Goal: Task Accomplishment & Management: Manage account settings

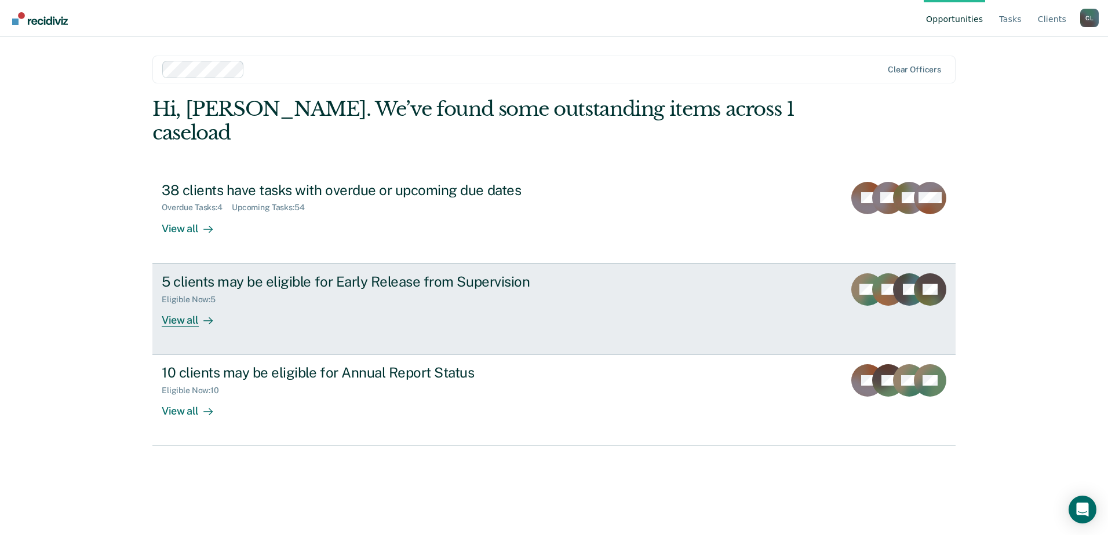
click at [202, 314] on div at bounding box center [206, 320] width 14 height 13
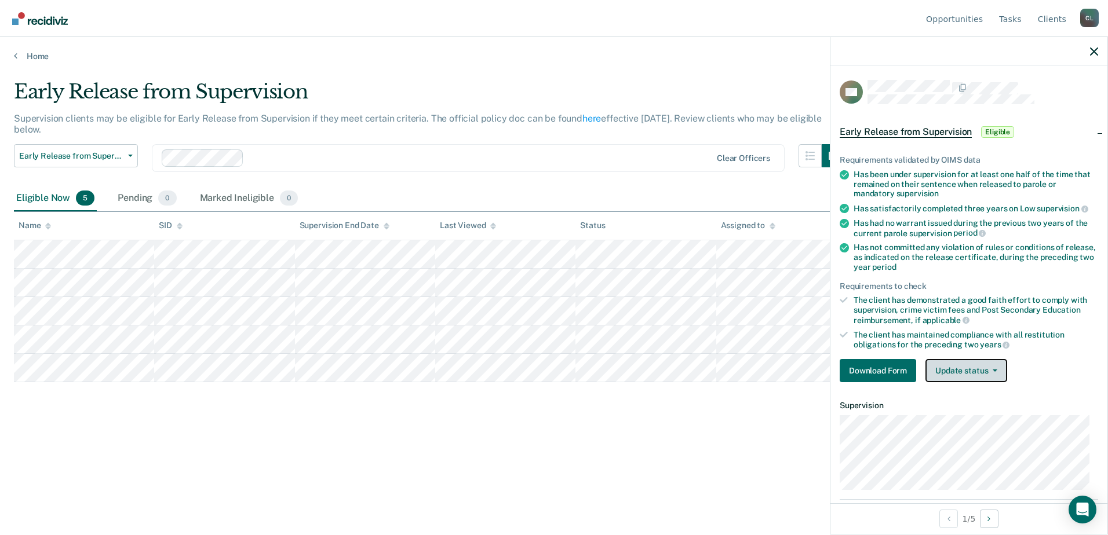
click at [999, 369] on button "Update status" at bounding box center [967, 370] width 82 height 23
click at [1033, 278] on ul "Requirements validated by OIMS data Has been under supervision for at least one…" at bounding box center [969, 252] width 258 height 195
click at [996, 376] on button "Update status" at bounding box center [967, 370] width 82 height 23
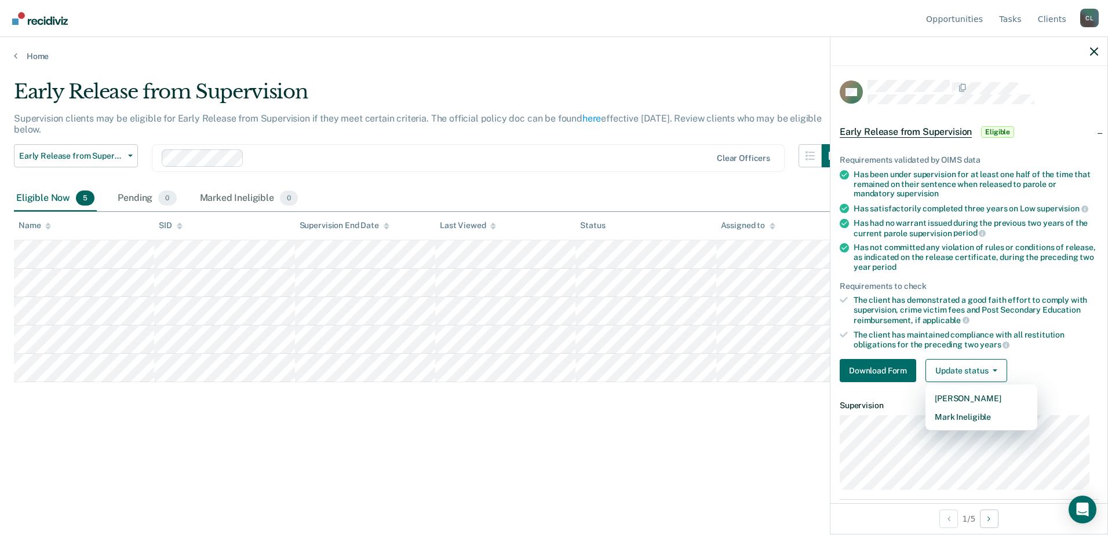
click at [1044, 266] on div "Has not committed any violation of rules or conditions of release, as indicated…" at bounding box center [976, 257] width 245 height 29
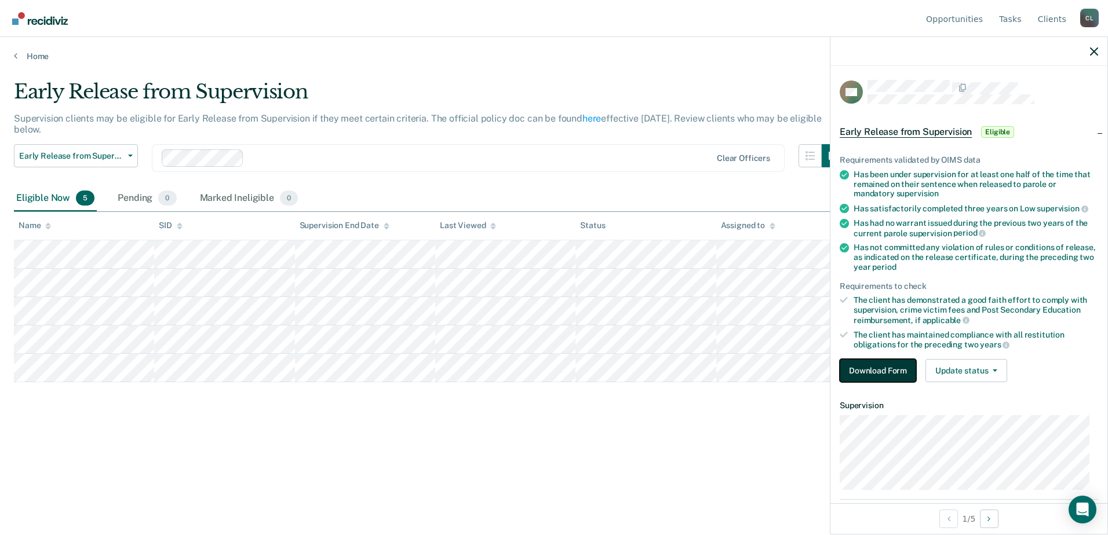
click at [888, 367] on button "Download Form" at bounding box center [878, 370] width 76 height 23
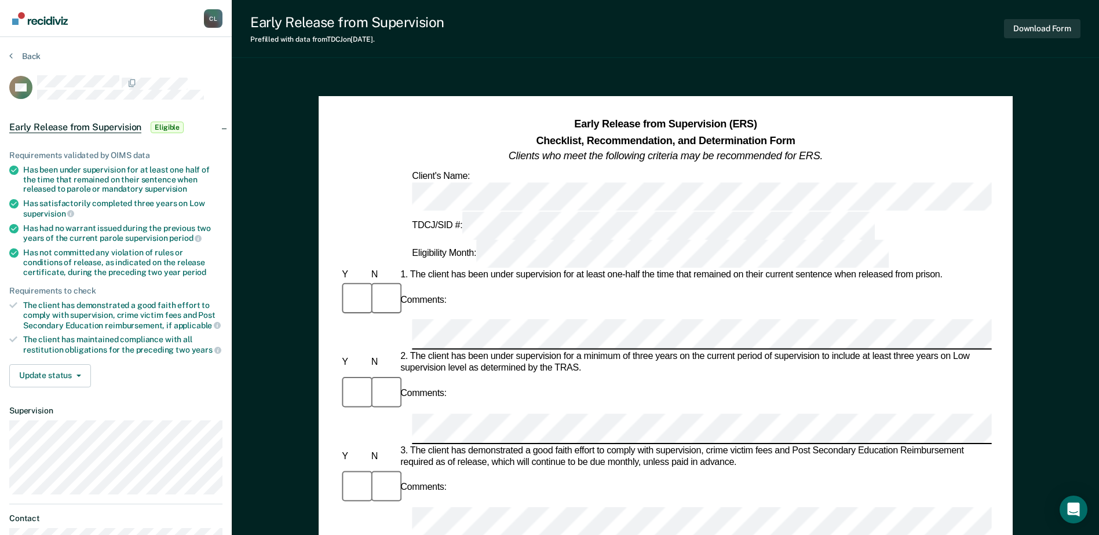
click at [16, 304] on icon at bounding box center [13, 305] width 8 height 8
click at [32, 54] on button "Back" at bounding box center [24, 56] width 31 height 10
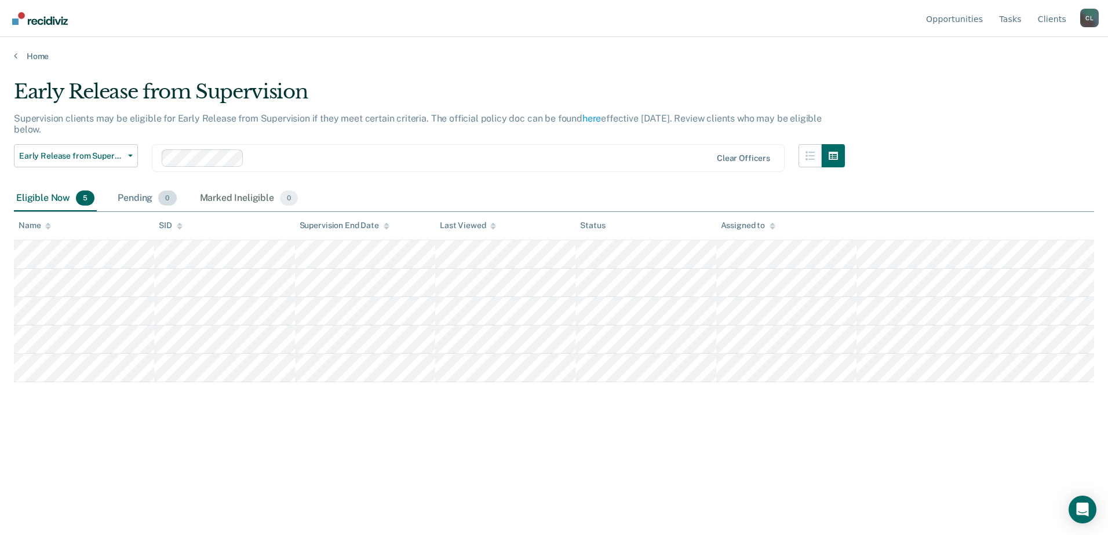
click at [154, 198] on div "Pending 0" at bounding box center [146, 198] width 63 height 25
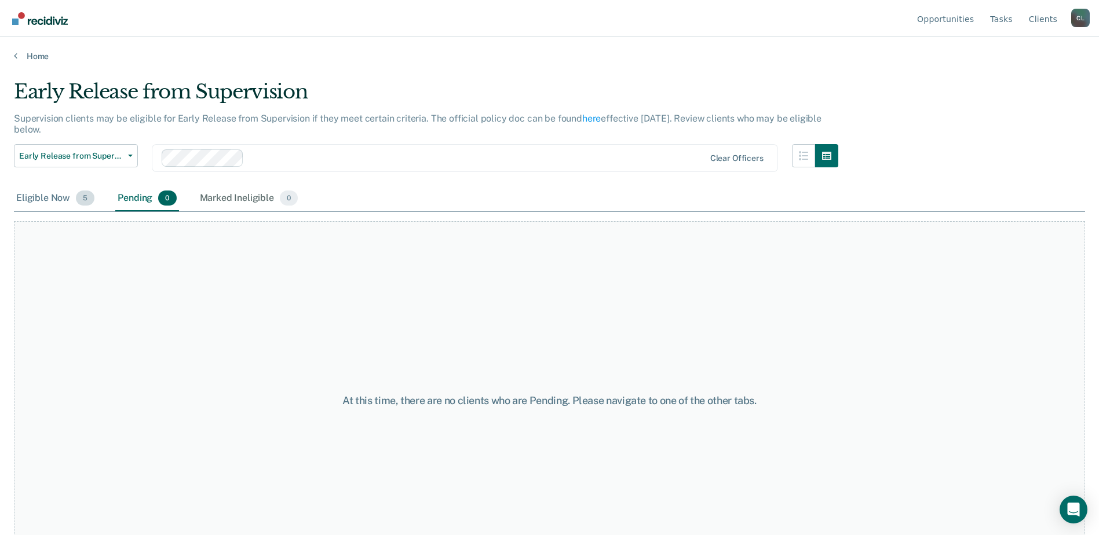
click at [65, 200] on div "Eligible Now 5" at bounding box center [55, 198] width 83 height 25
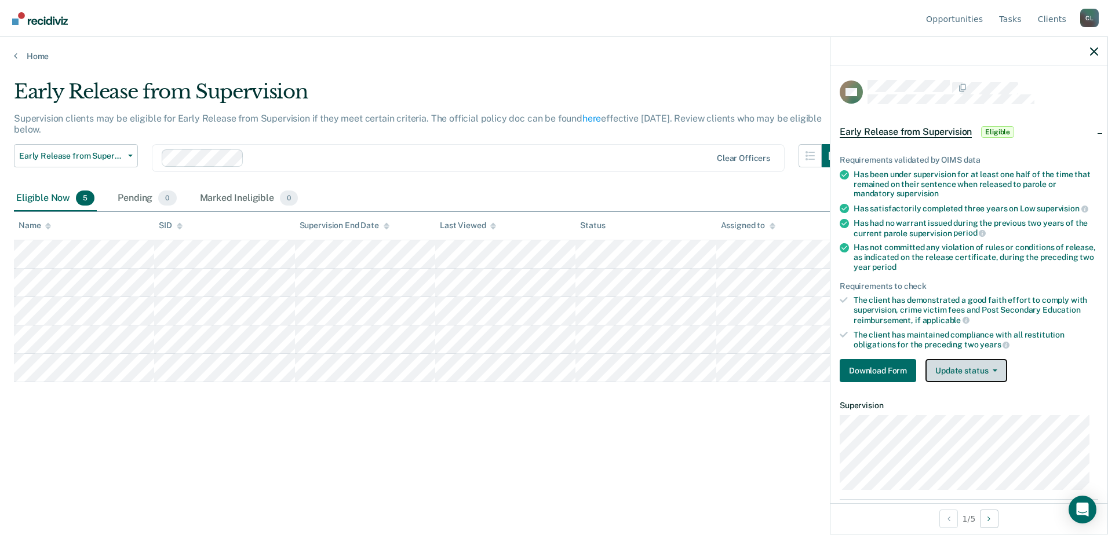
click at [970, 363] on button "Update status" at bounding box center [967, 370] width 82 height 23
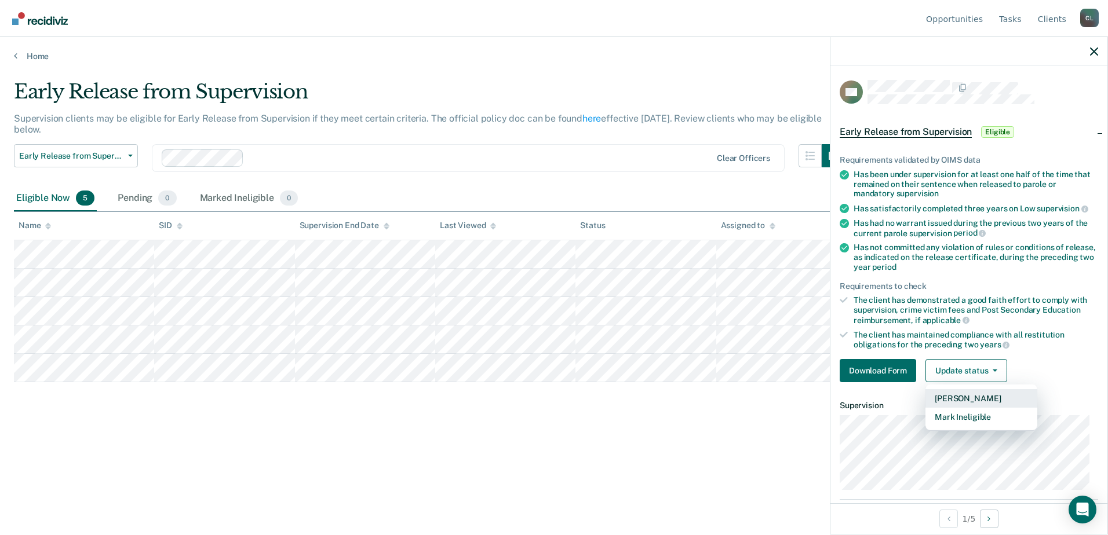
click at [1010, 394] on button "[PERSON_NAME]" at bounding box center [982, 398] width 112 height 19
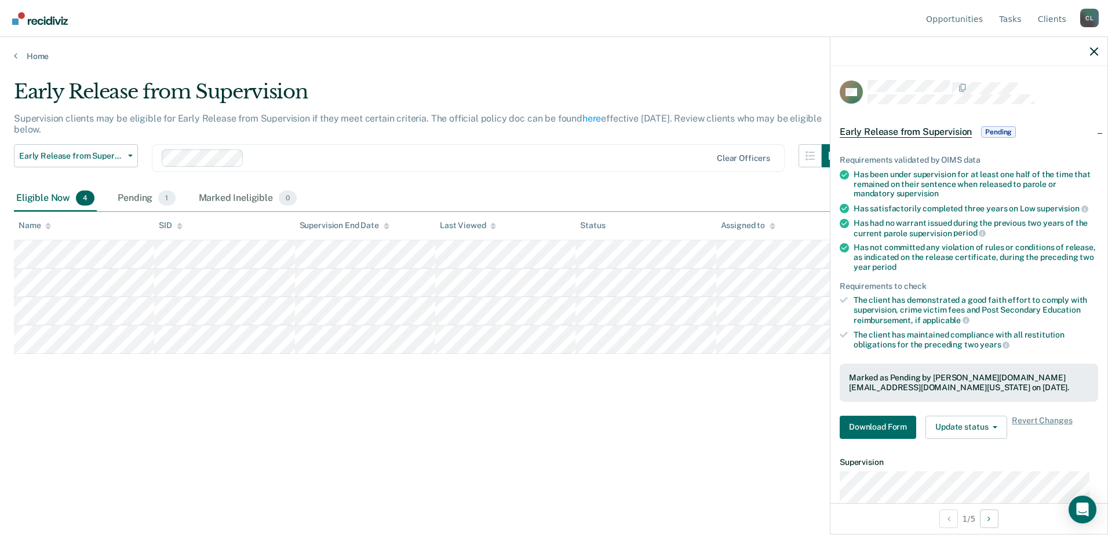
click at [846, 298] on icon at bounding box center [844, 300] width 8 height 6
click at [519, 437] on div "Early Release from Supervision Supervision clients may be eligible for Early Re…" at bounding box center [554, 264] width 1080 height 369
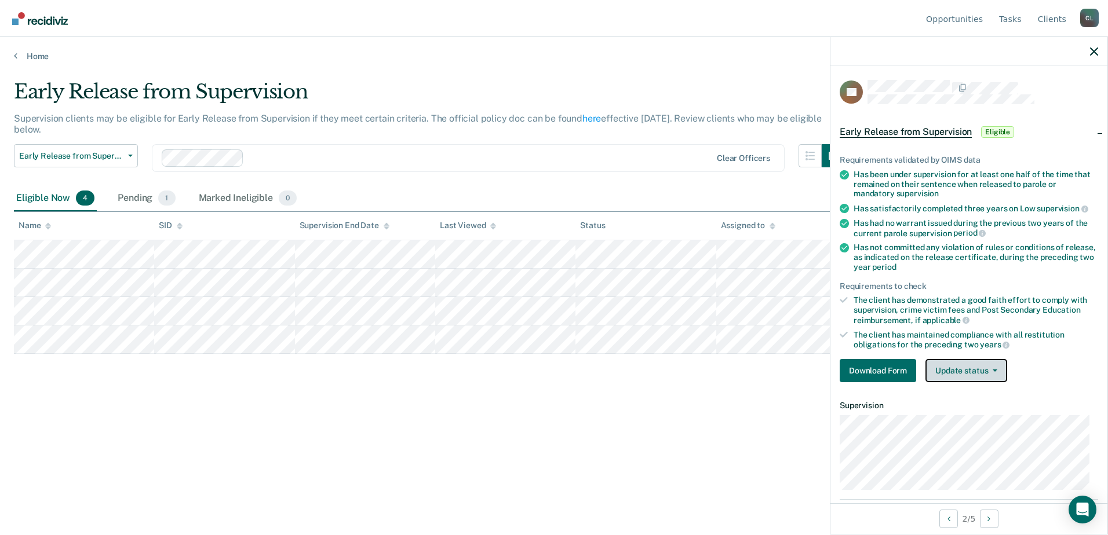
click at [996, 374] on button "Update status" at bounding box center [967, 370] width 82 height 23
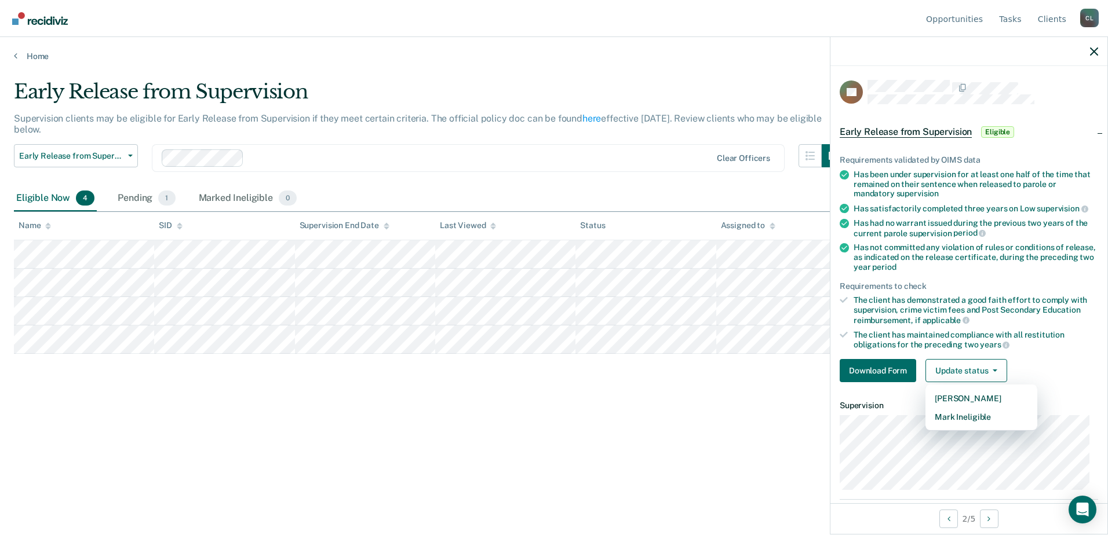
click at [655, 389] on div "Early Release from Supervision Supervision clients may be eligible for Early Re…" at bounding box center [554, 264] width 1080 height 369
click at [43, 53] on link "Home" at bounding box center [554, 56] width 1080 height 10
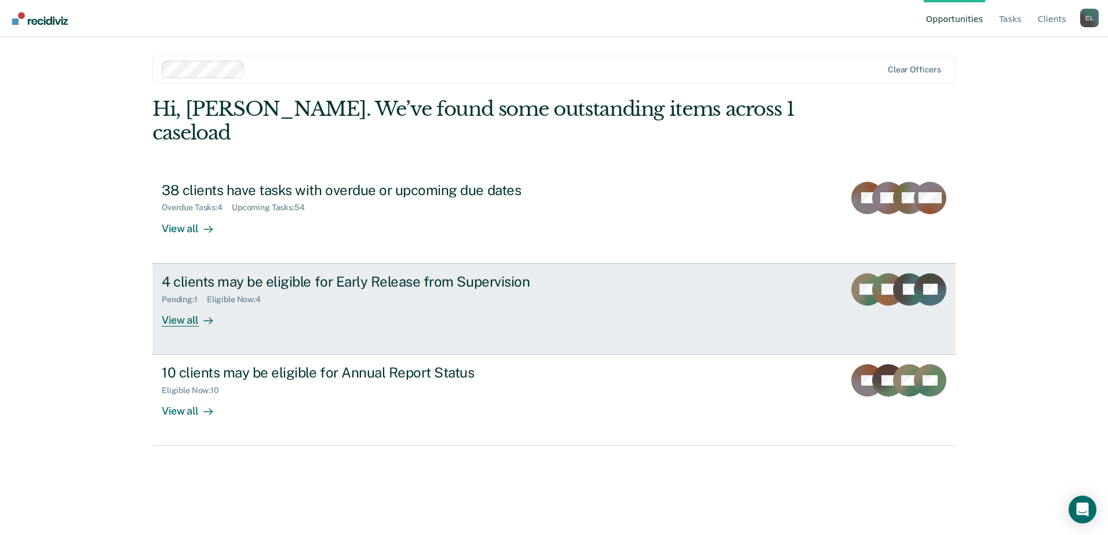
click at [505, 290] on div "Pending : 1 Eligible Now : 4" at bounding box center [365, 297] width 407 height 14
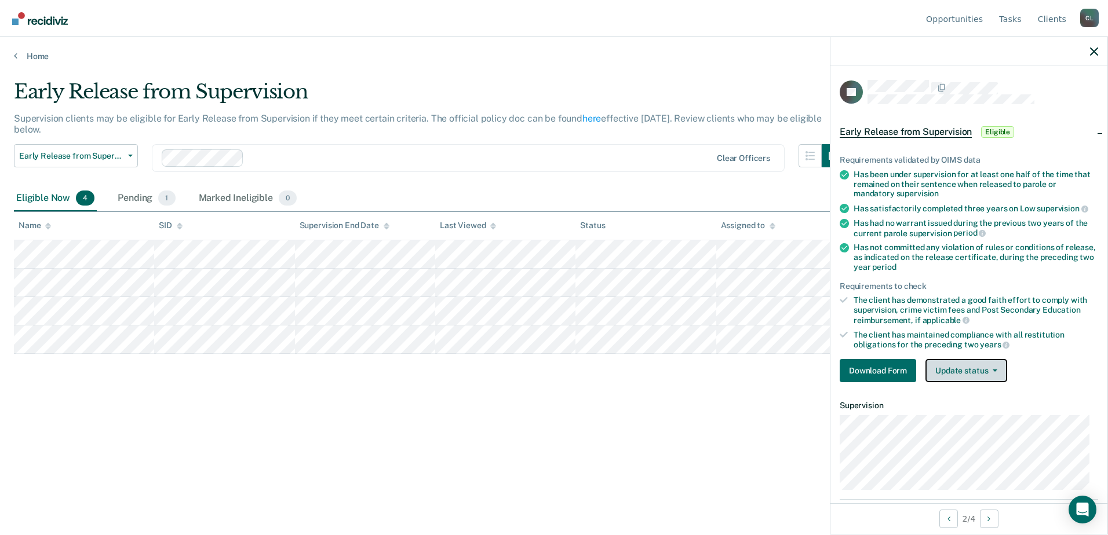
click at [965, 369] on button "Update status" at bounding box center [967, 370] width 82 height 23
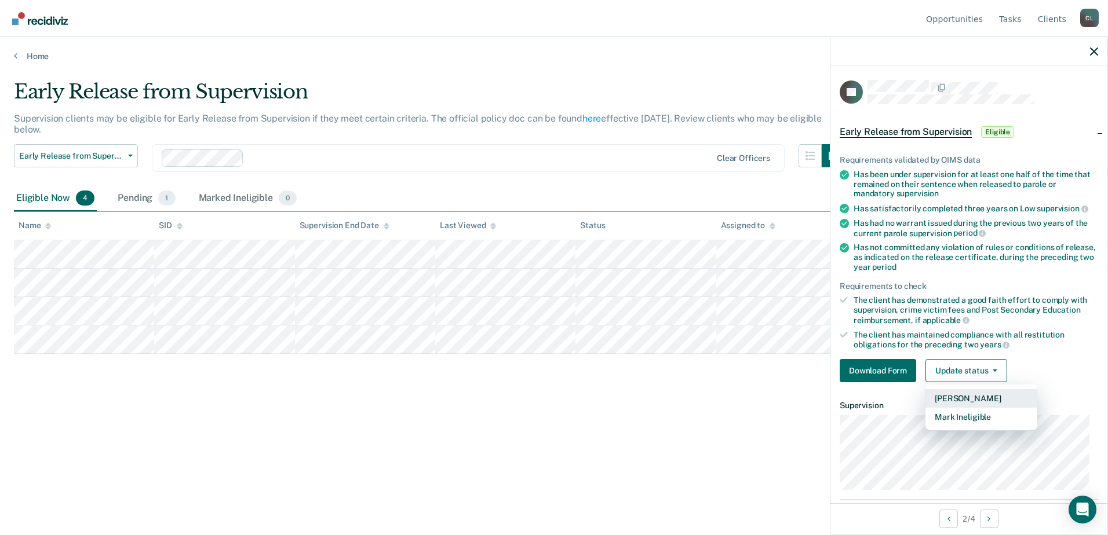
click at [1000, 394] on button "[PERSON_NAME]" at bounding box center [982, 398] width 112 height 19
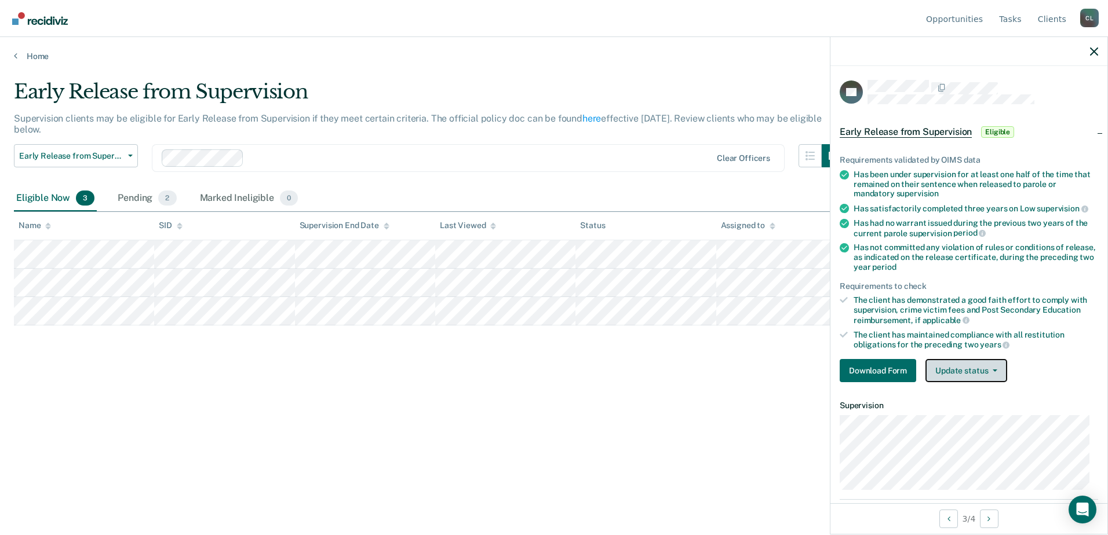
click at [979, 371] on button "Update status" at bounding box center [967, 370] width 82 height 23
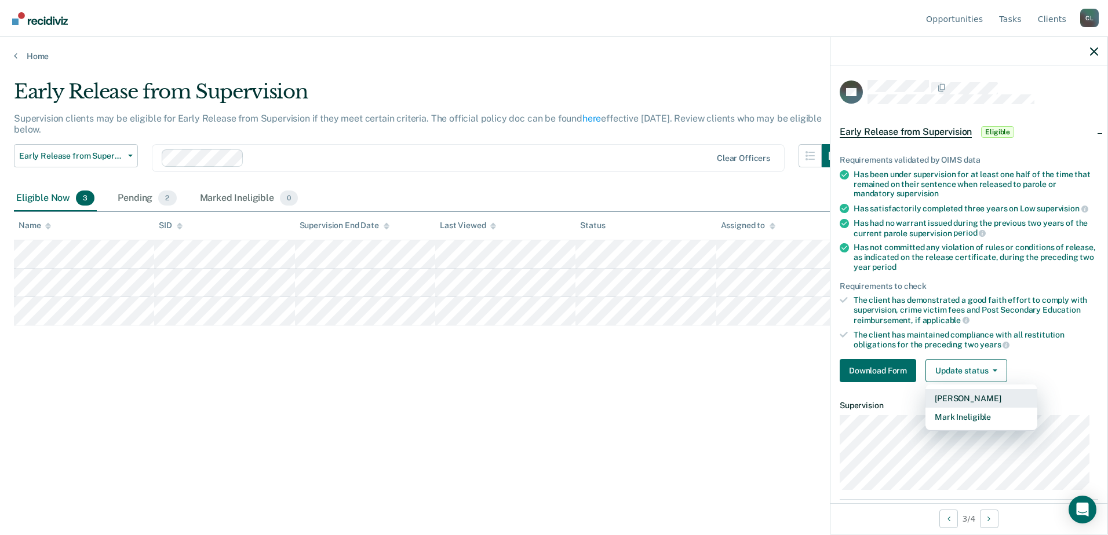
click at [983, 395] on button "[PERSON_NAME]" at bounding box center [982, 398] width 112 height 19
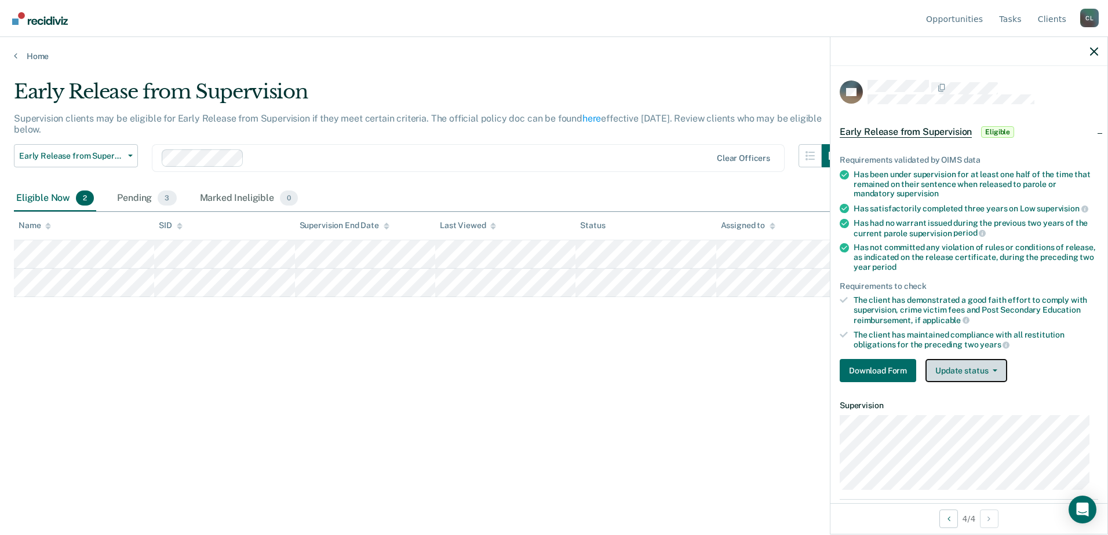
click at [965, 360] on button "Update status" at bounding box center [967, 370] width 82 height 23
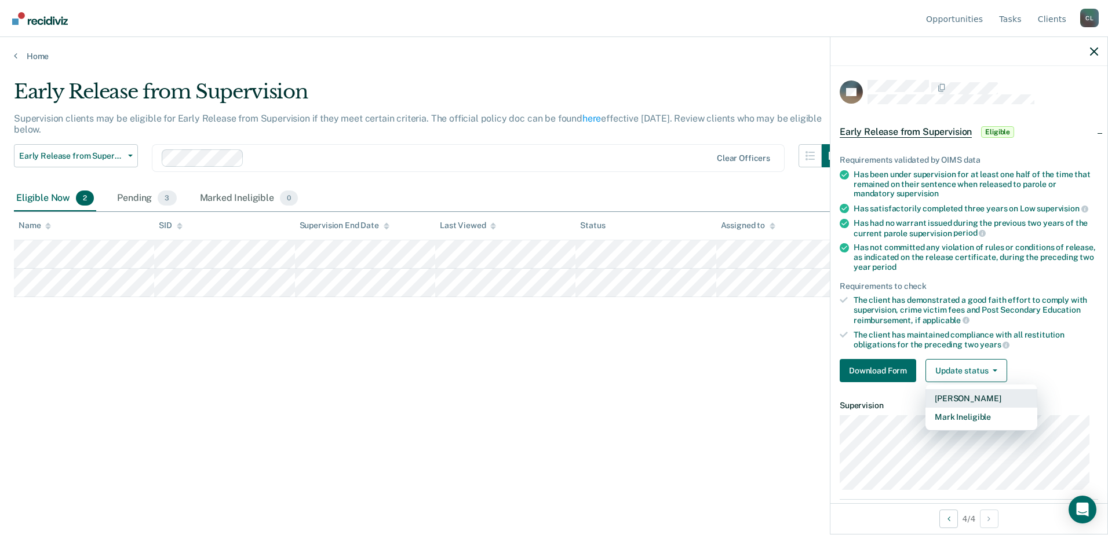
click at [996, 392] on button "[PERSON_NAME]" at bounding box center [982, 398] width 112 height 19
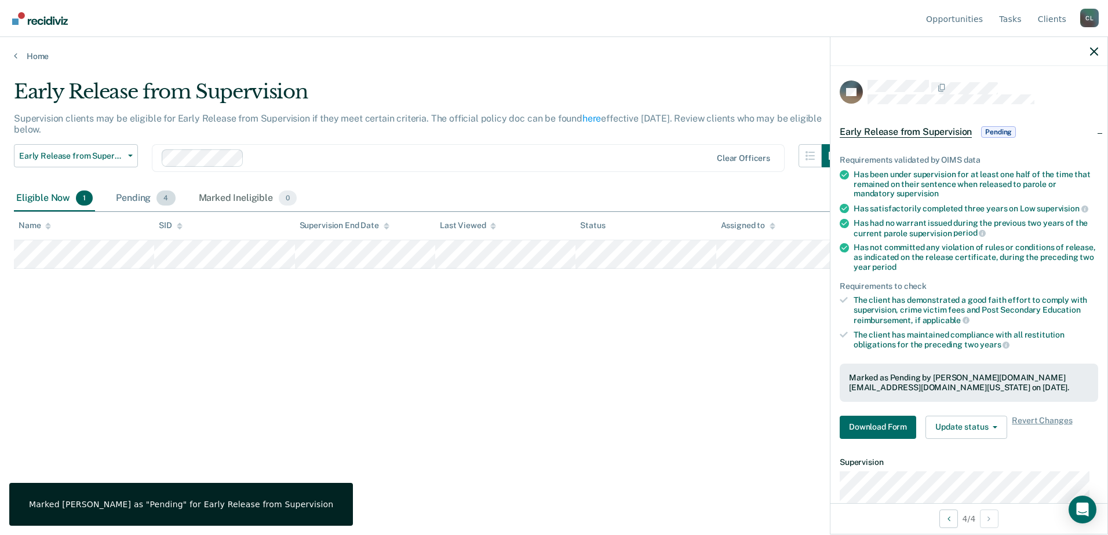
click at [150, 194] on div "Pending 4" at bounding box center [146, 198] width 64 height 25
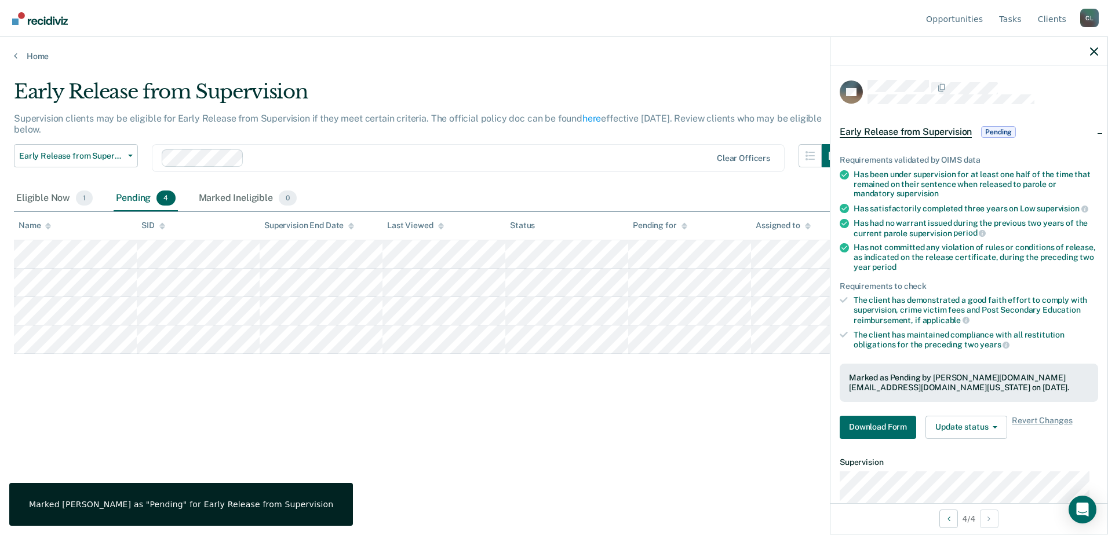
click at [1010, 429] on div "Download Form Update status Revert from Pending Mark Ineligible Revert Changes" at bounding box center [969, 427] width 258 height 23
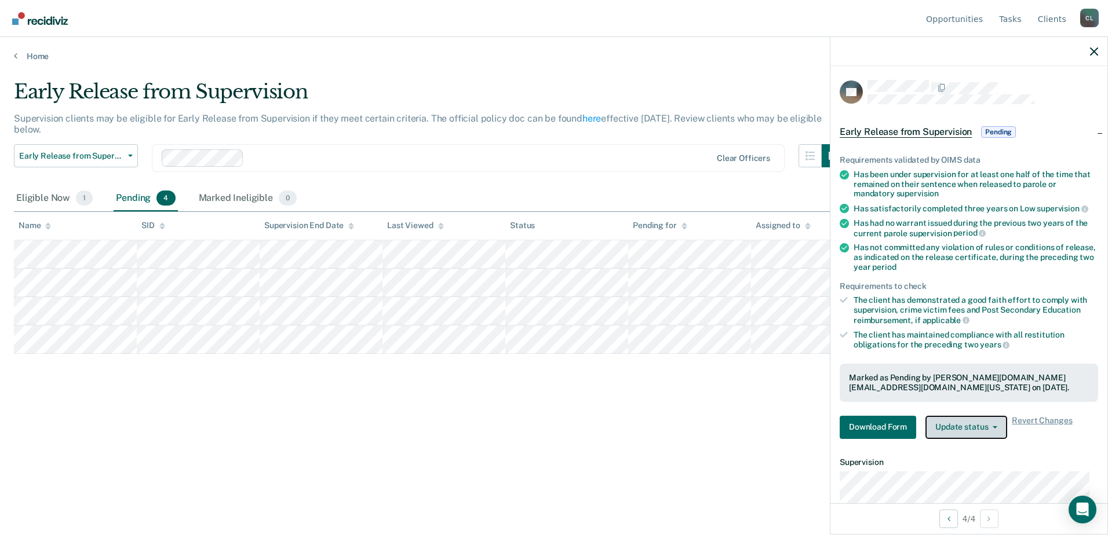
click at [994, 427] on icon "button" at bounding box center [995, 428] width 5 height 2
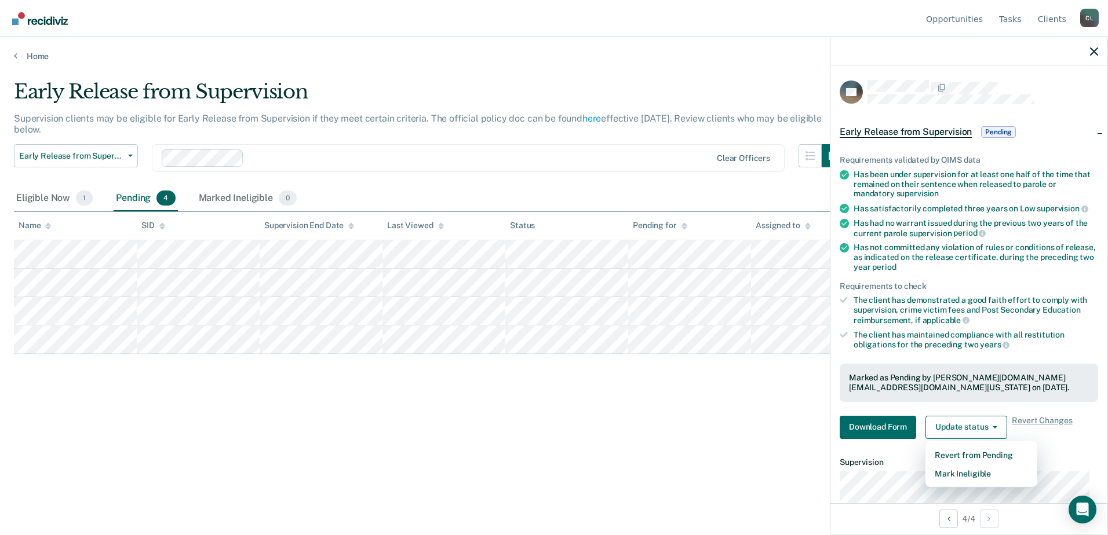
click at [667, 420] on div "Early Release from Supervision Supervision clients may be eligible for Early Re…" at bounding box center [554, 264] width 1080 height 369
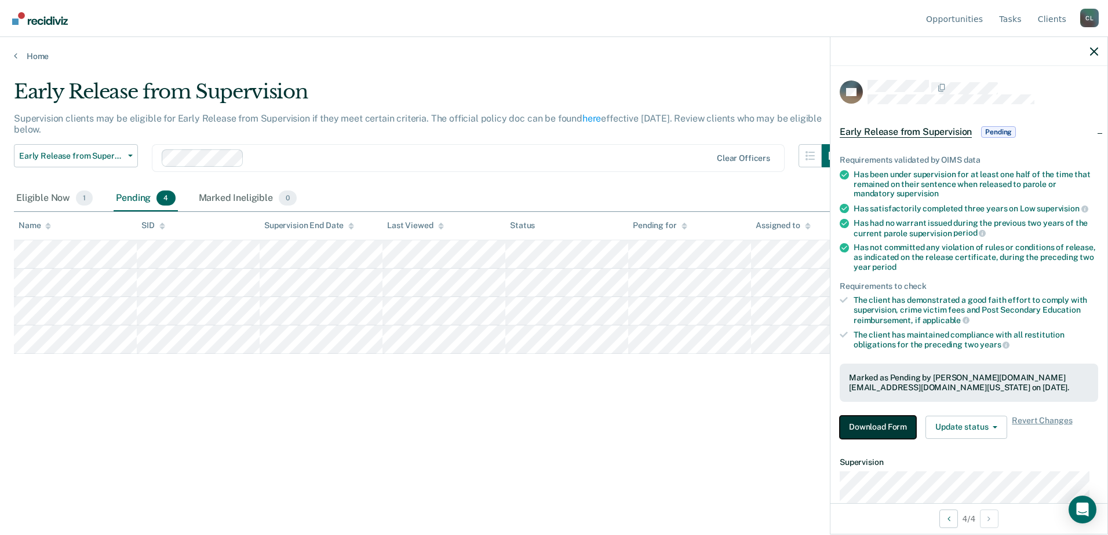
click at [876, 426] on button "Download Form" at bounding box center [878, 427] width 76 height 23
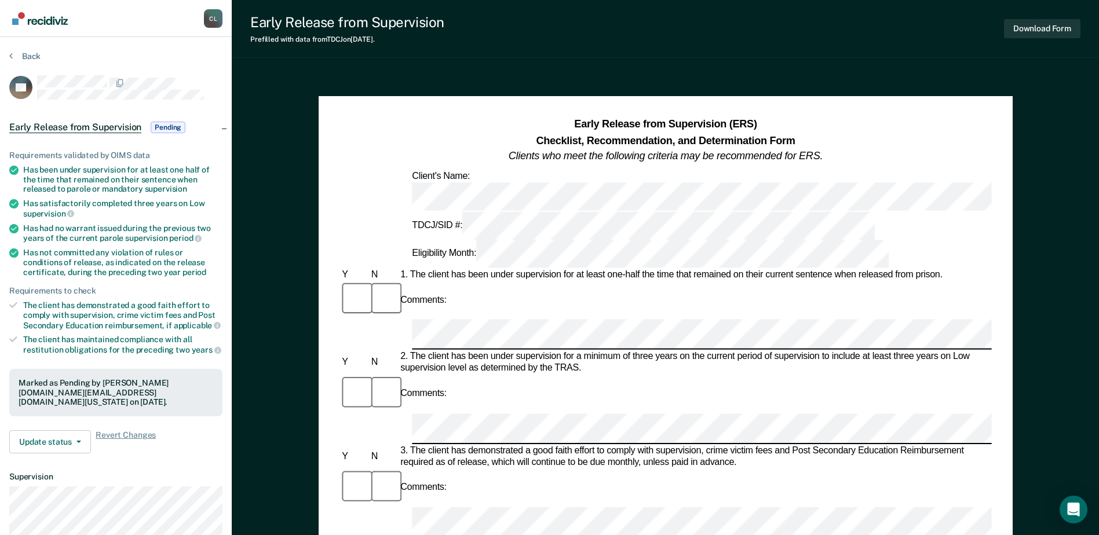
click at [224, 127] on div "Early Release from Supervision Pending" at bounding box center [116, 127] width 232 height 37
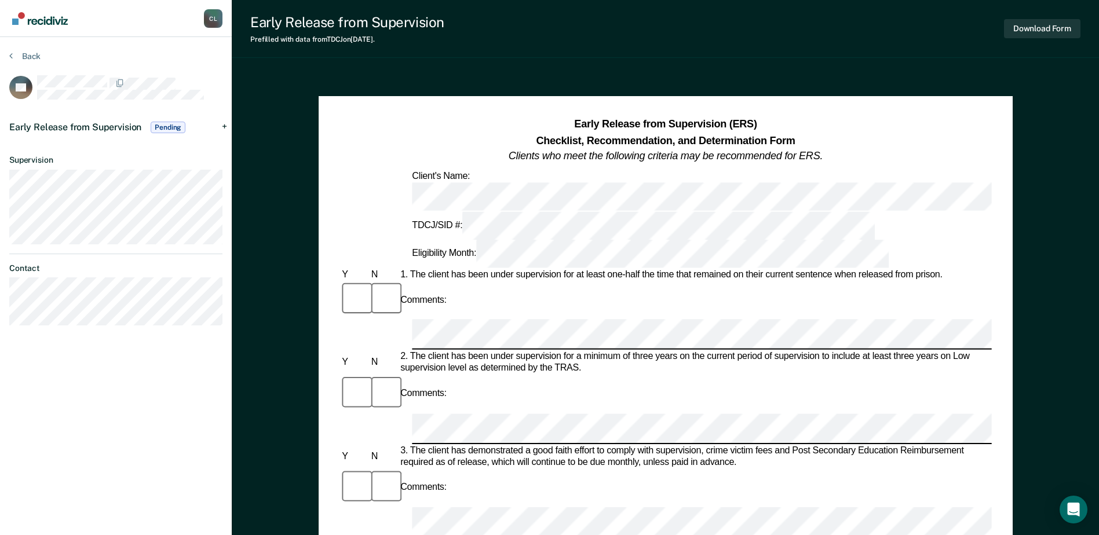
click at [224, 126] on div "Early Release from Supervision Pending" at bounding box center [116, 127] width 232 height 37
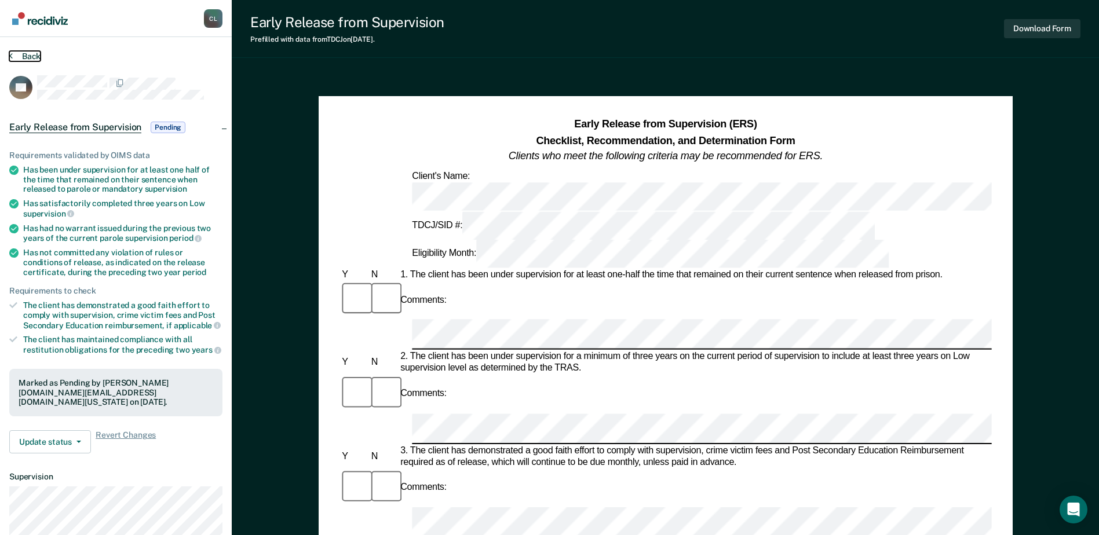
click at [33, 53] on button "Back" at bounding box center [24, 56] width 31 height 10
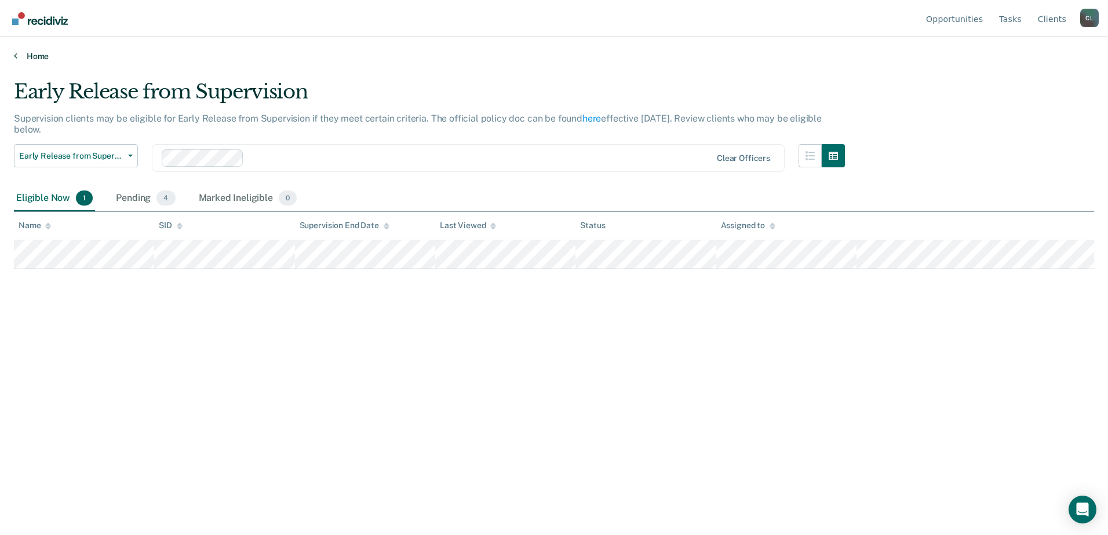
click at [33, 53] on link "Home" at bounding box center [554, 56] width 1080 height 10
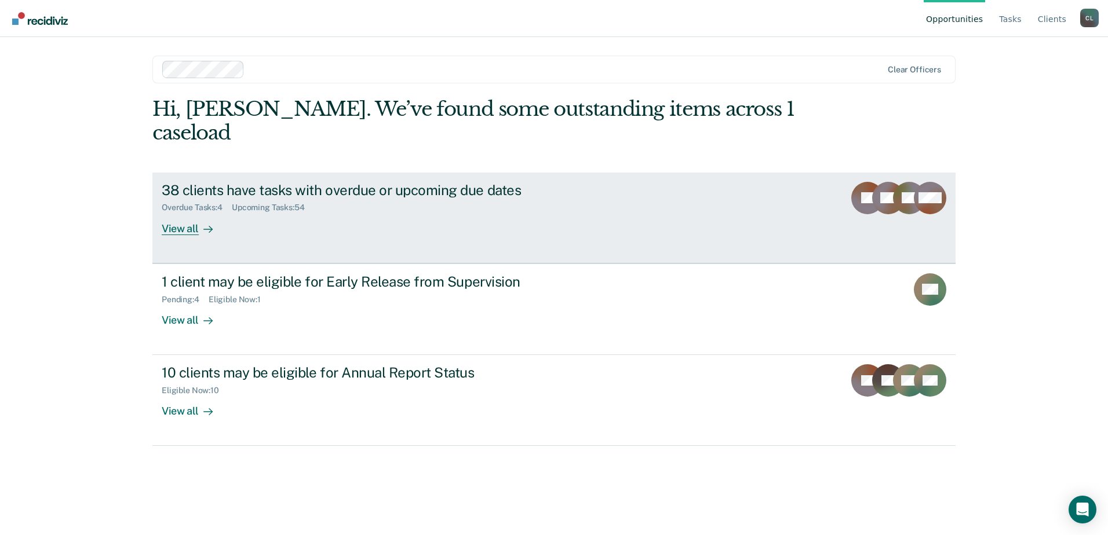
click at [227, 202] on div "38 clients have tasks with overdue or upcoming due dates Overdue Tasks : 4 Upco…" at bounding box center [379, 208] width 435 height 53
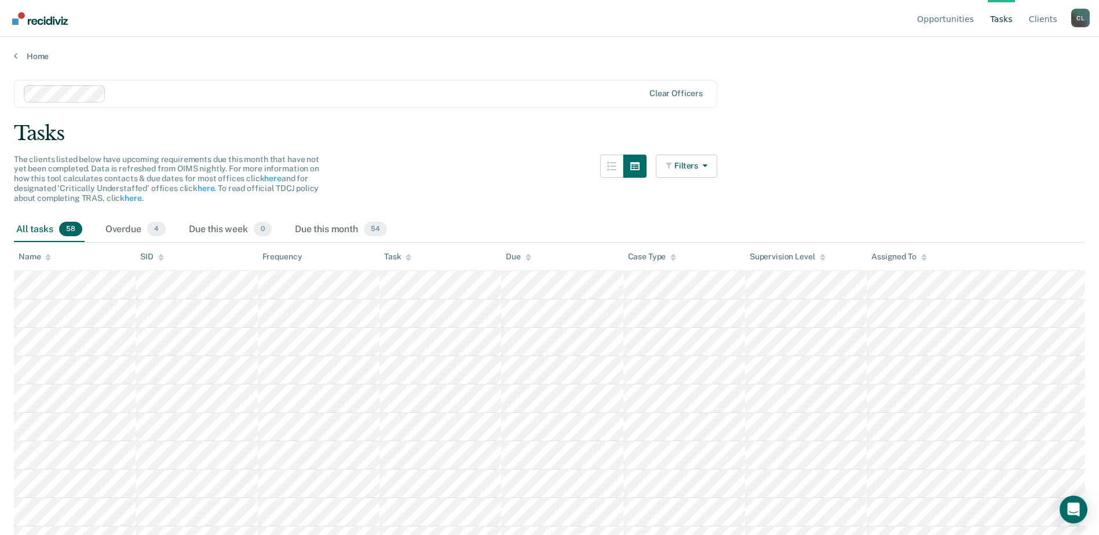
click at [403, 257] on div "Task" at bounding box center [397, 257] width 27 height 10
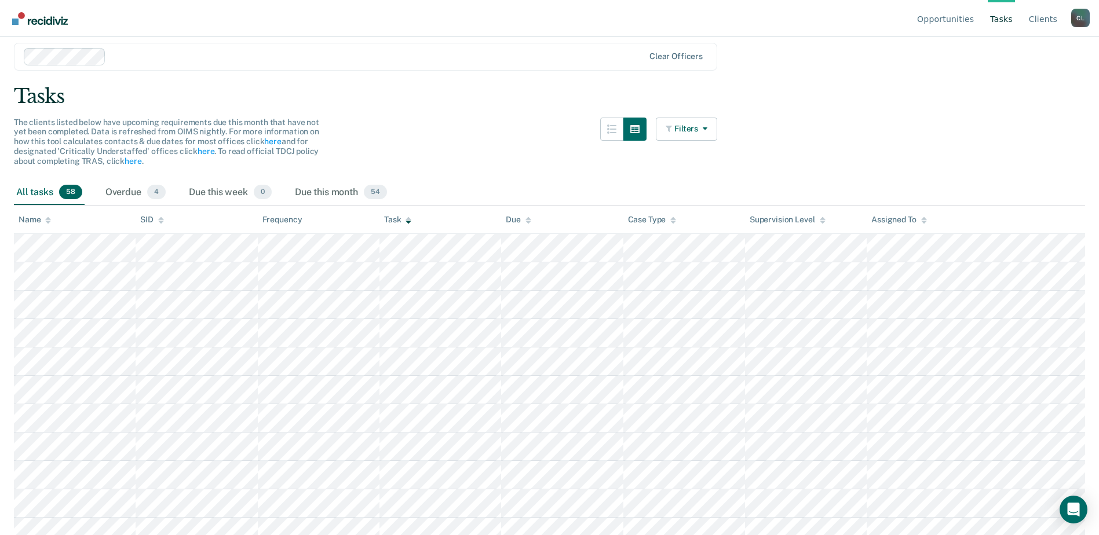
scroll to position [58, 0]
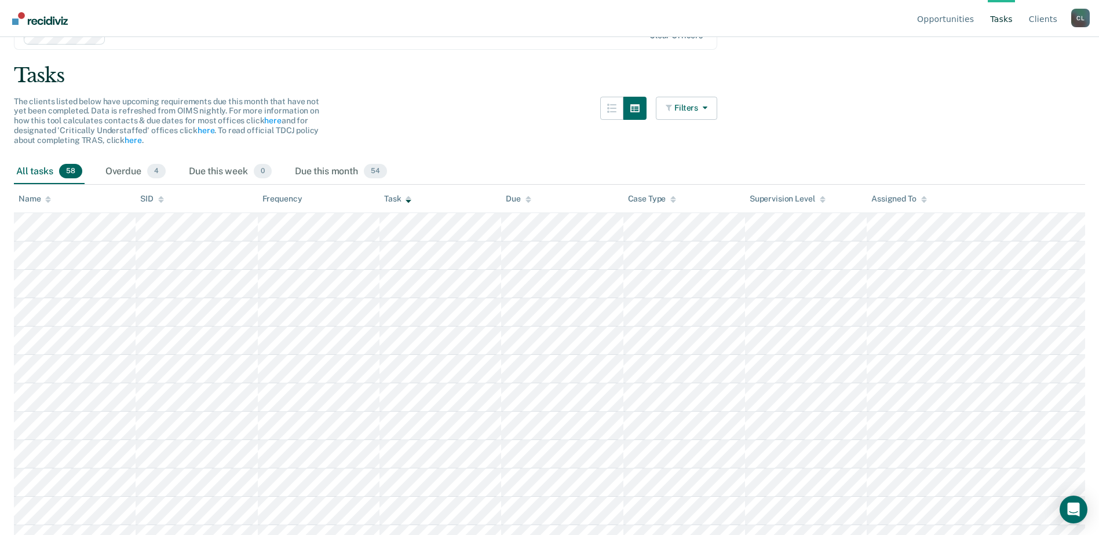
drag, startPoint x: 388, startPoint y: 191, endPoint x: 400, endPoint y: 196, distance: 13.0
click at [395, 193] on th "Task" at bounding box center [441, 199] width 122 height 28
click at [404, 196] on div "Task" at bounding box center [397, 199] width 27 height 10
click at [409, 199] on icon at bounding box center [409, 200] width 6 height 8
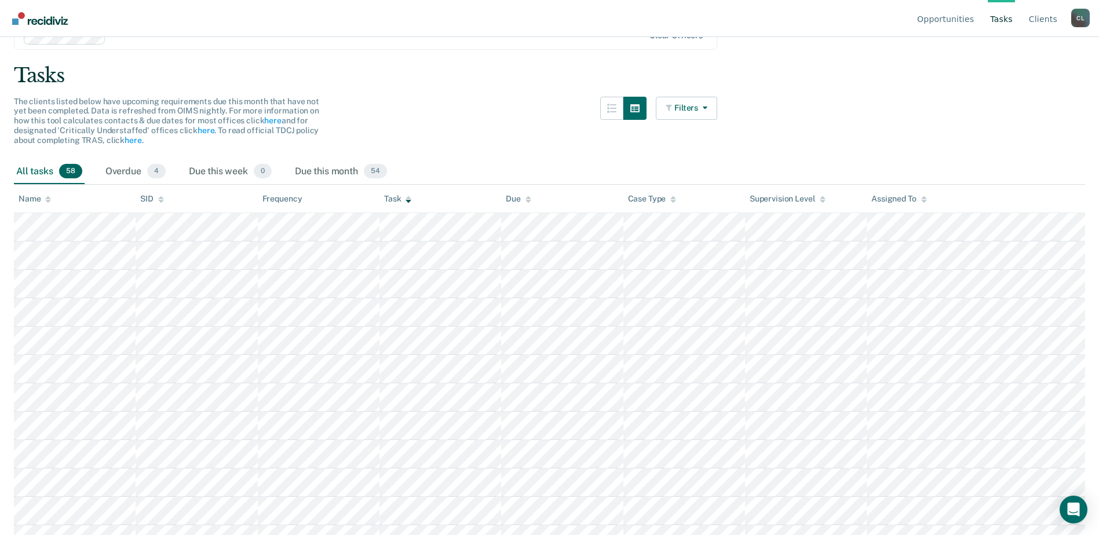
click at [420, 196] on th "Task" at bounding box center [441, 199] width 122 height 28
click at [409, 197] on icon at bounding box center [409, 197] width 6 height 3
click at [395, 191] on th "Task" at bounding box center [441, 199] width 122 height 28
click at [400, 198] on div "Task" at bounding box center [397, 199] width 27 height 10
click at [398, 199] on div "Task" at bounding box center [397, 199] width 27 height 10
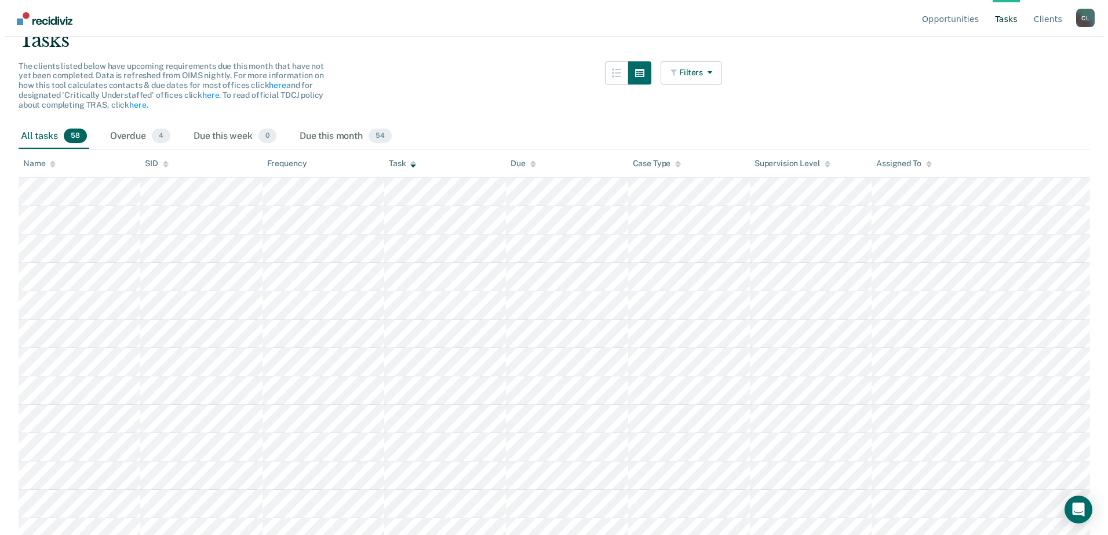
scroll to position [0, 0]
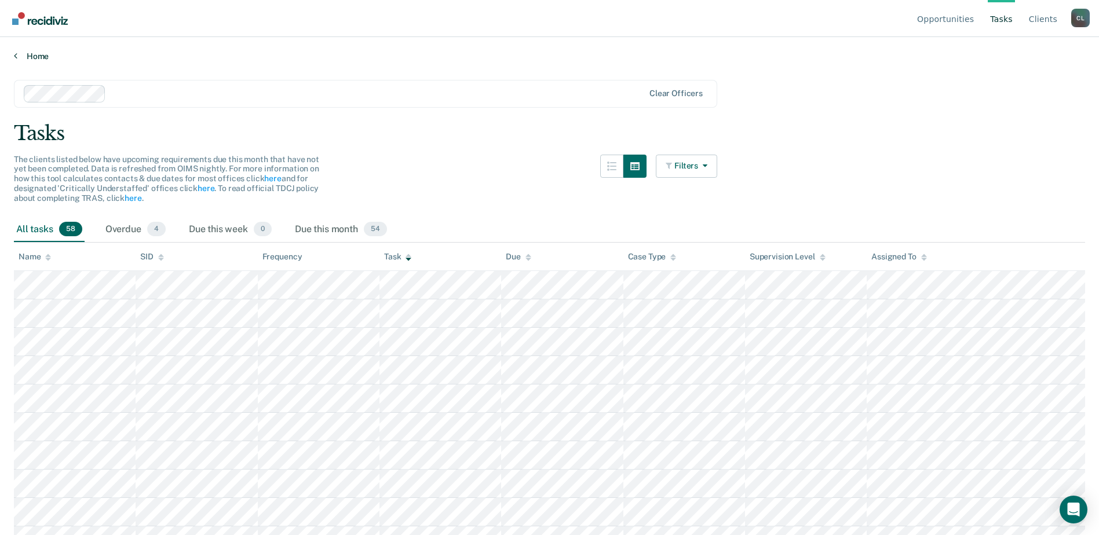
click at [325, 56] on link "Home" at bounding box center [550, 56] width 1072 height 10
